Goal: Information Seeking & Learning: Learn about a topic

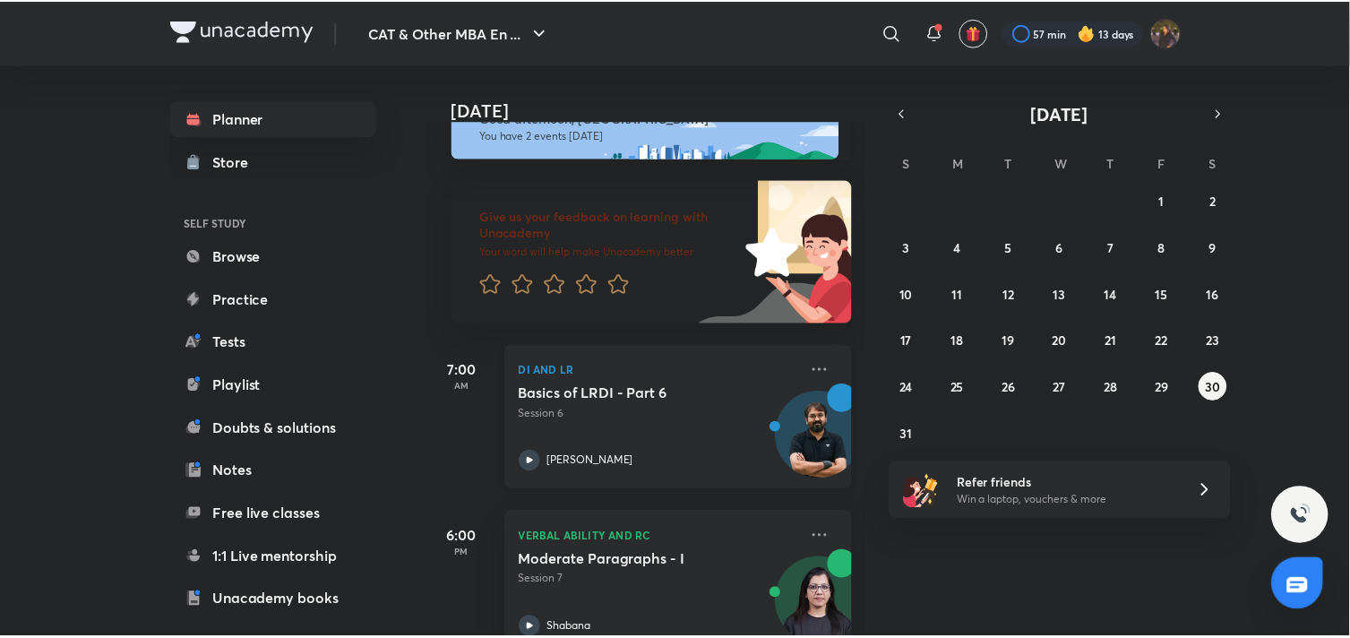
scroll to position [93, 0]
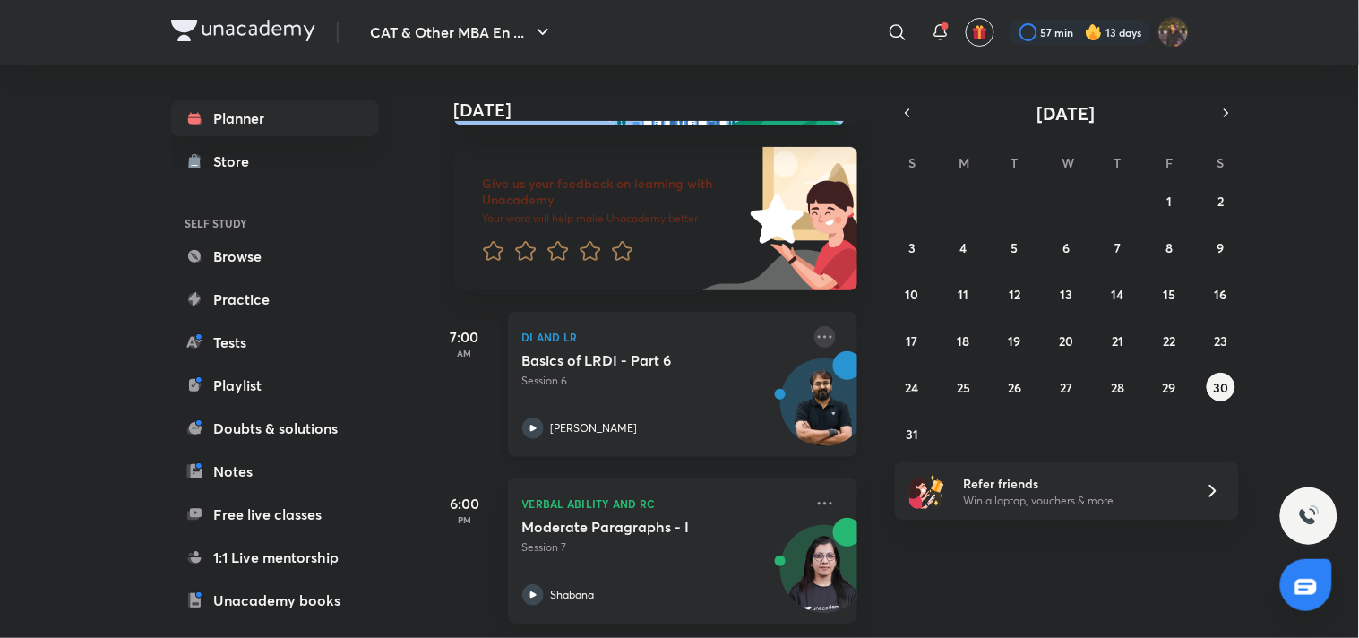
click at [818, 335] on icon at bounding box center [825, 336] width 14 height 3
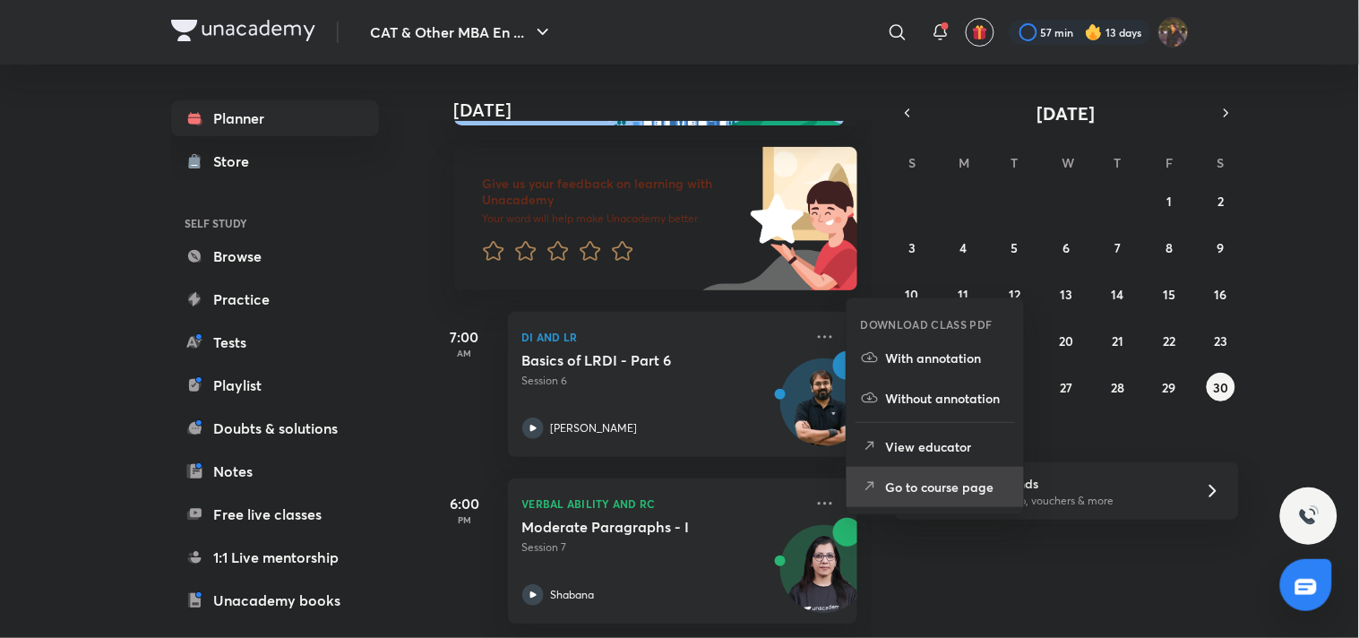
click at [954, 491] on p "Go to course page" at bounding box center [948, 486] width 124 height 19
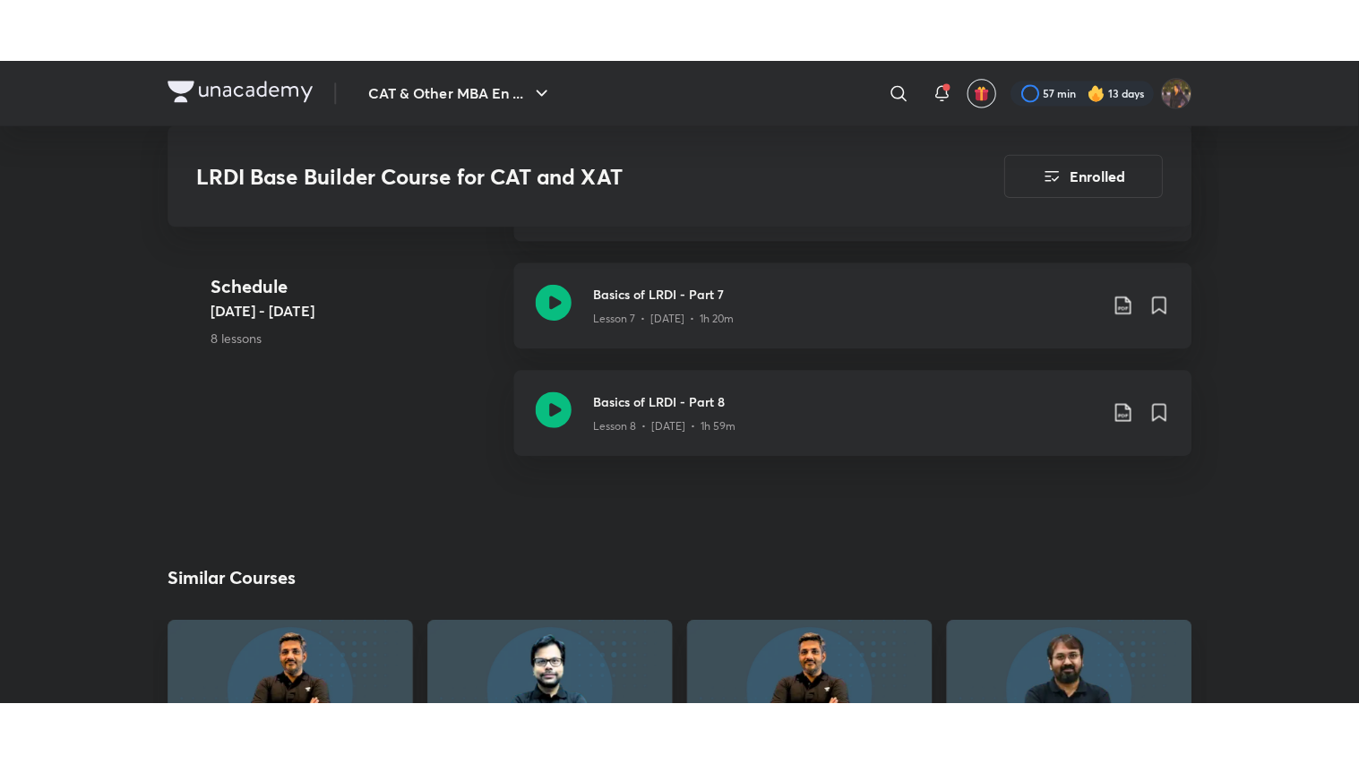
scroll to position [1548, 0]
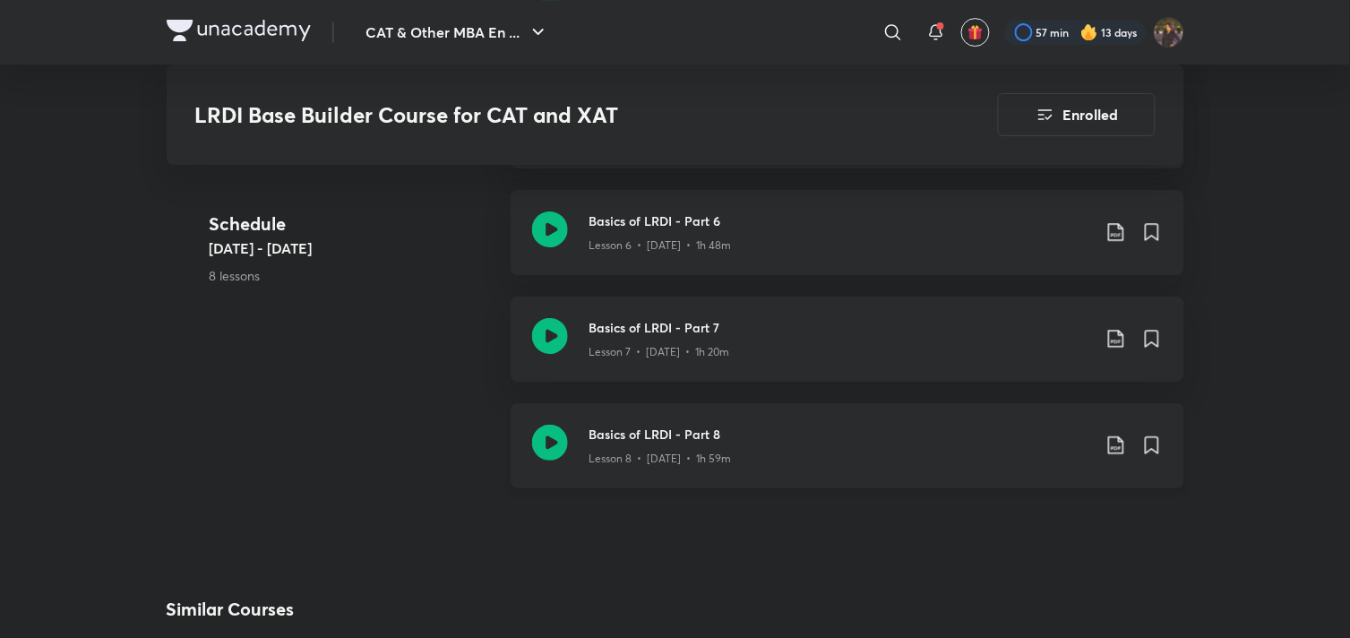
click at [674, 444] on div "Lesson 8 • [DATE] • 1h 59m" at bounding box center [840, 454] width 502 height 23
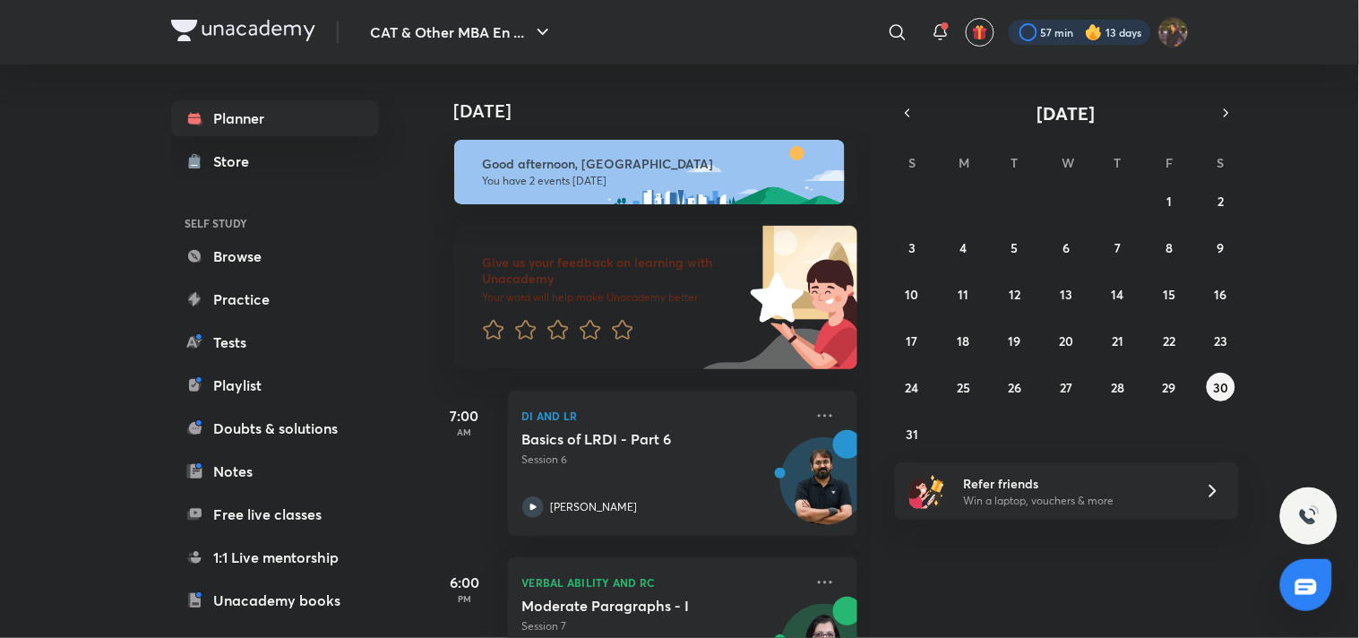
click at [1073, 31] on div at bounding box center [1080, 32] width 142 height 25
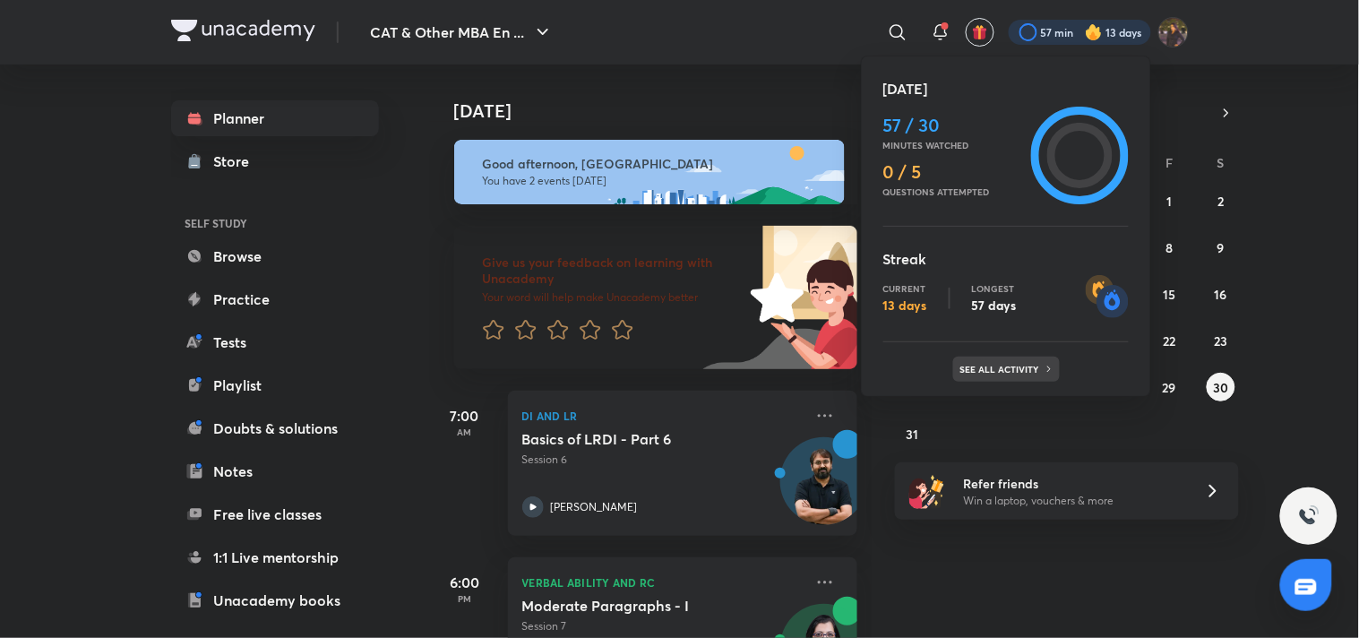
click at [992, 365] on p "See all activity" at bounding box center [1001, 369] width 83 height 11
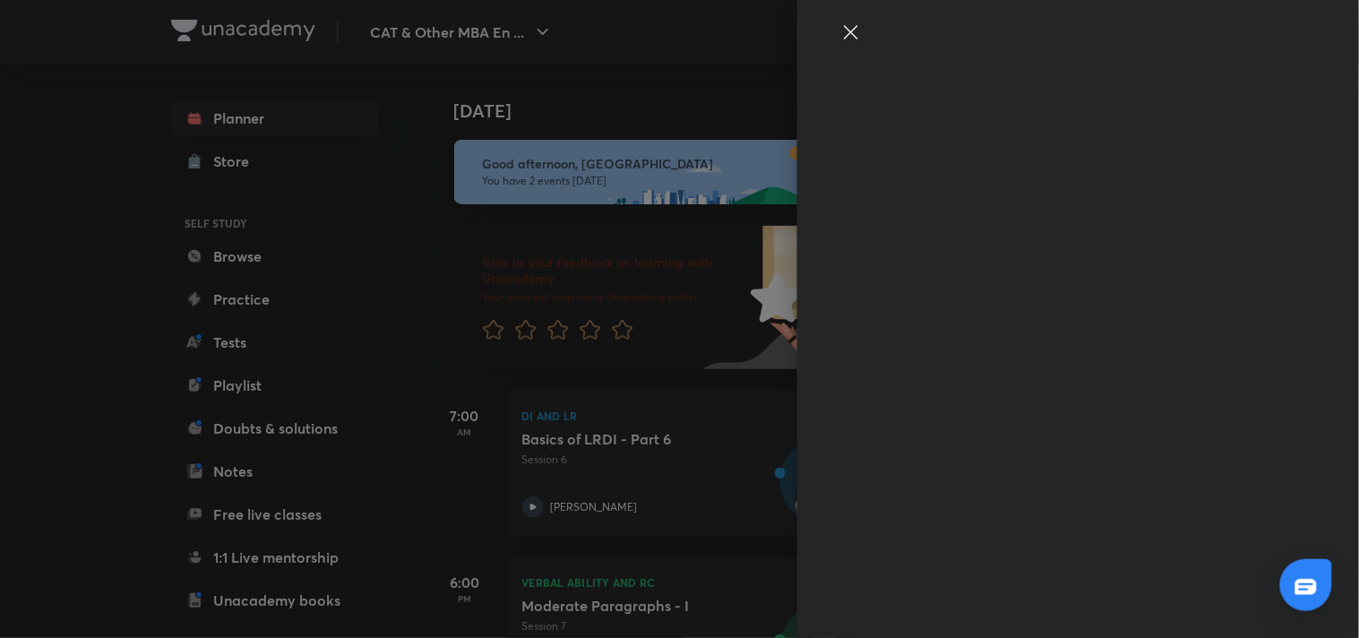
click at [981, 399] on div at bounding box center [1078, 319] width 562 height 638
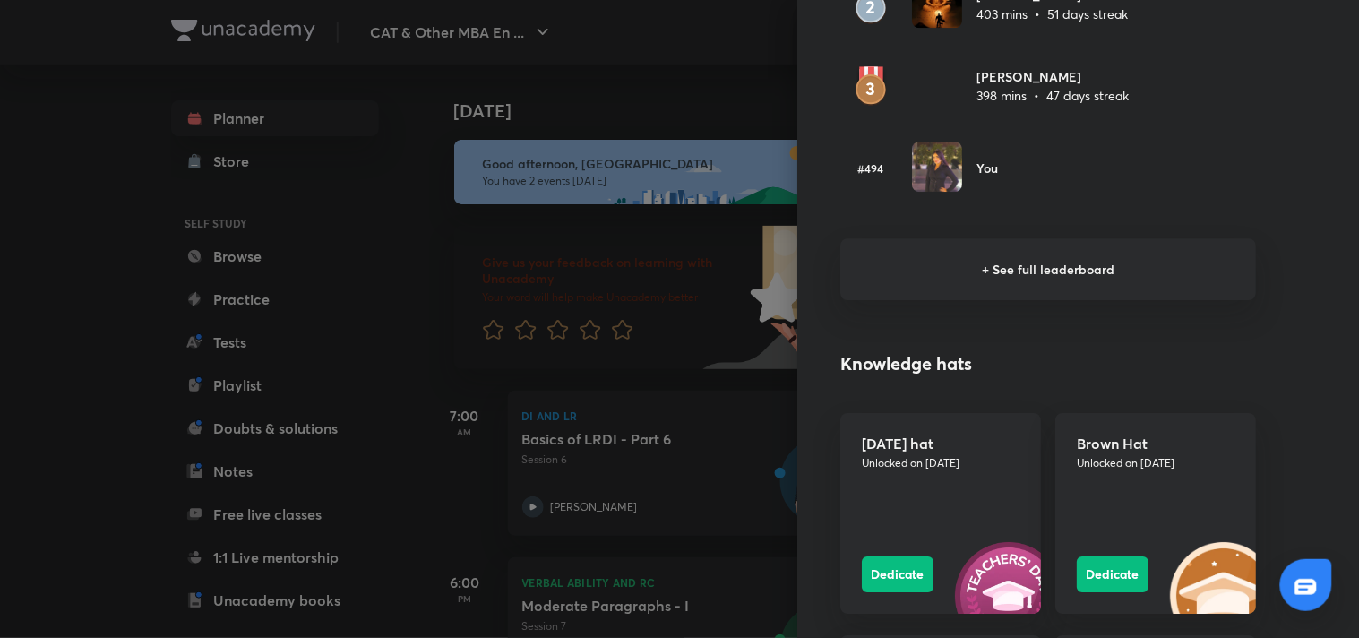
scroll to position [1301, 0]
